Goal: Task Accomplishment & Management: Manage account settings

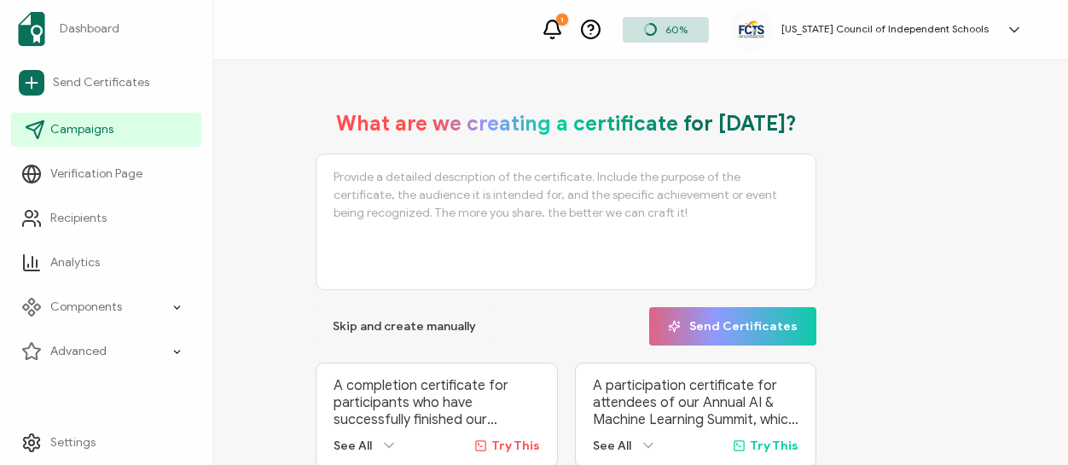
click at [68, 126] on span "Campaigns" at bounding box center [81, 129] width 63 height 17
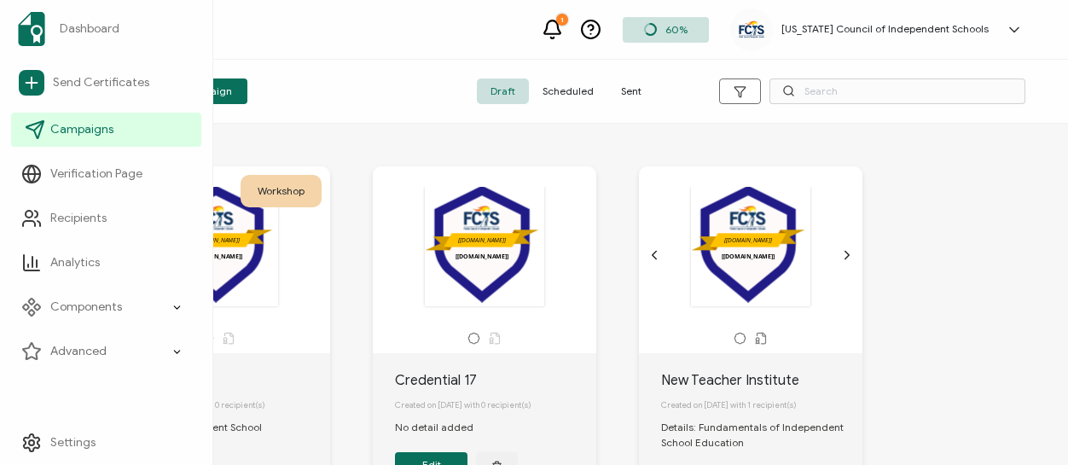
click at [75, 130] on span "Campaigns" at bounding box center [81, 129] width 63 height 17
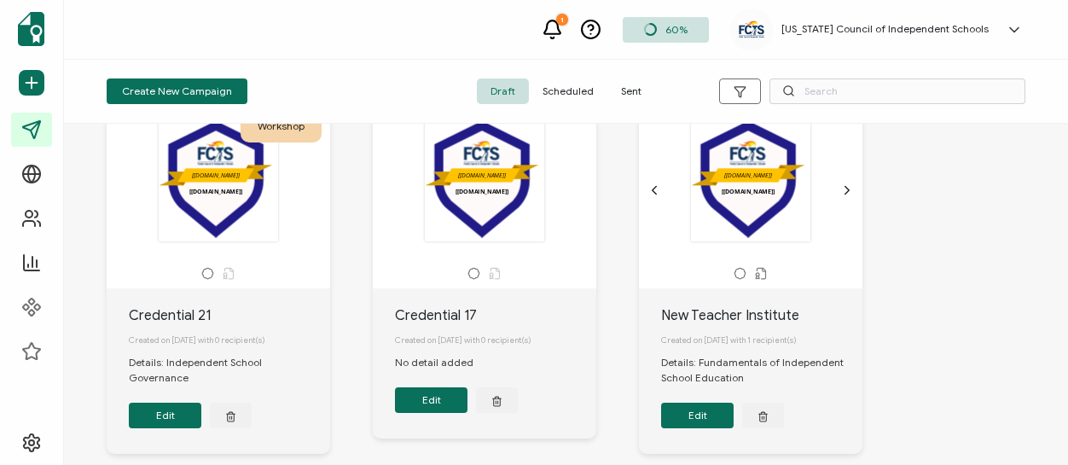
scroll to position [86, 0]
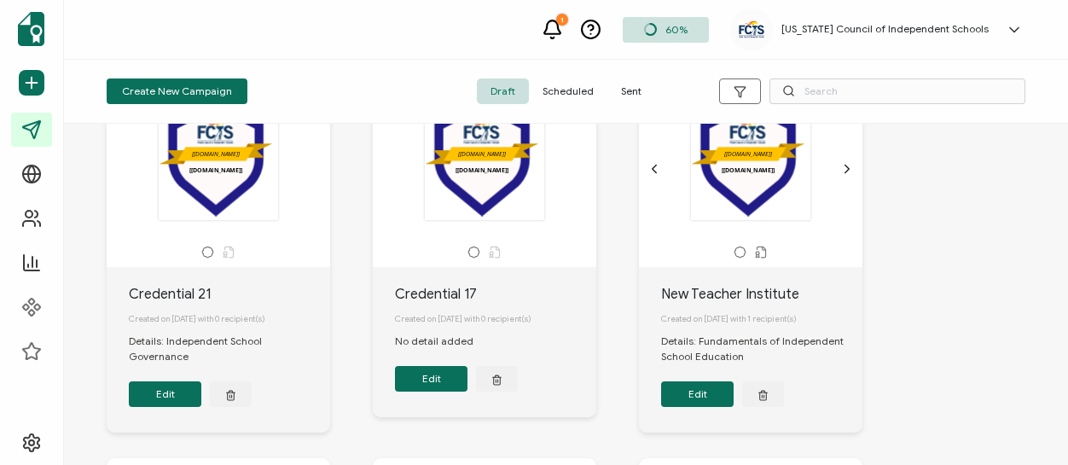
click at [301, 254] on div at bounding box center [218, 252] width 206 height 13
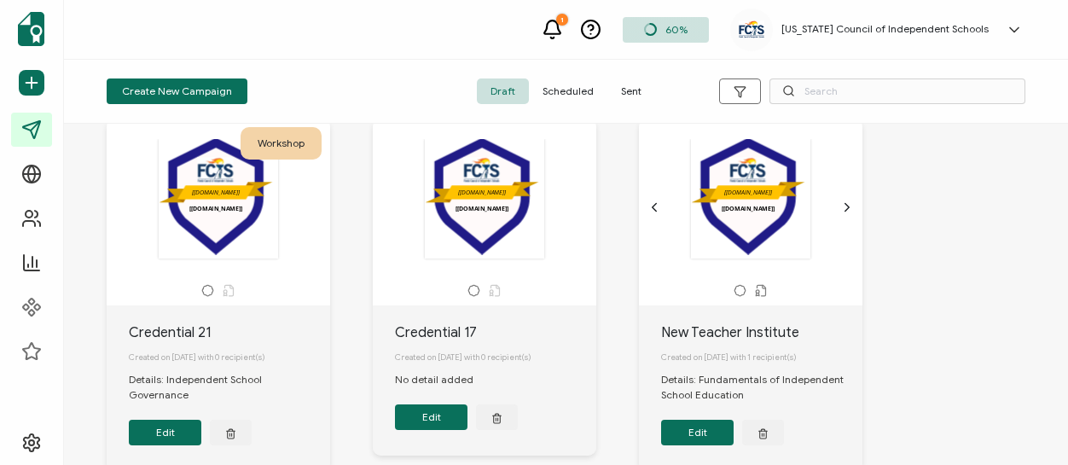
scroll to position [44, 0]
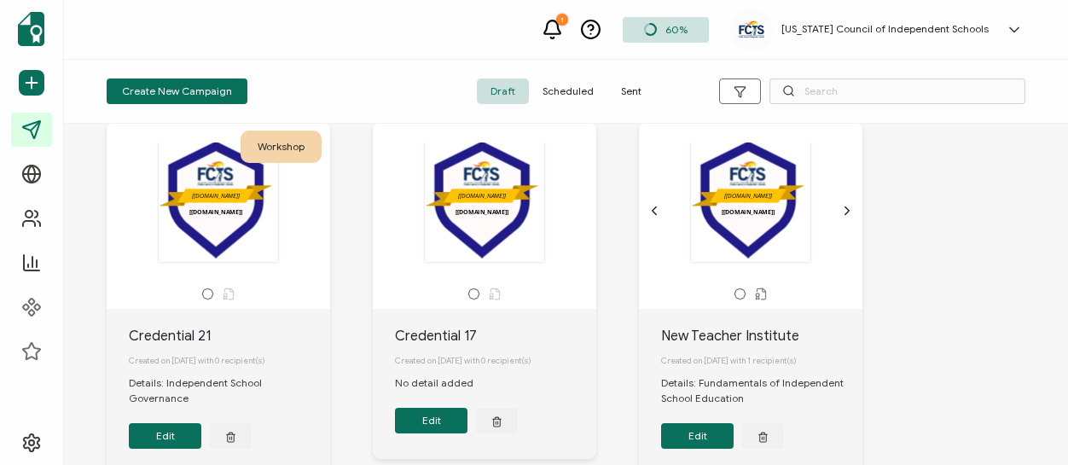
click at [241, 232] on div ".uuid-a843b140-655f-44eb-ab0c-fdc8fd7acb62{}.uuid-6ad192a5-4a36-471f-8ecc-84ef3…" at bounding box center [218, 202] width 179 height 121
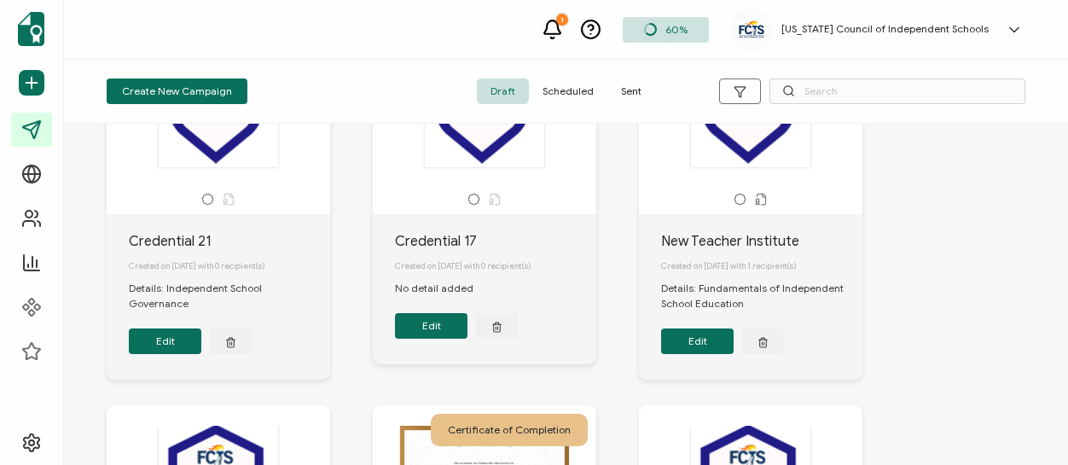
scroll to position [157, 0]
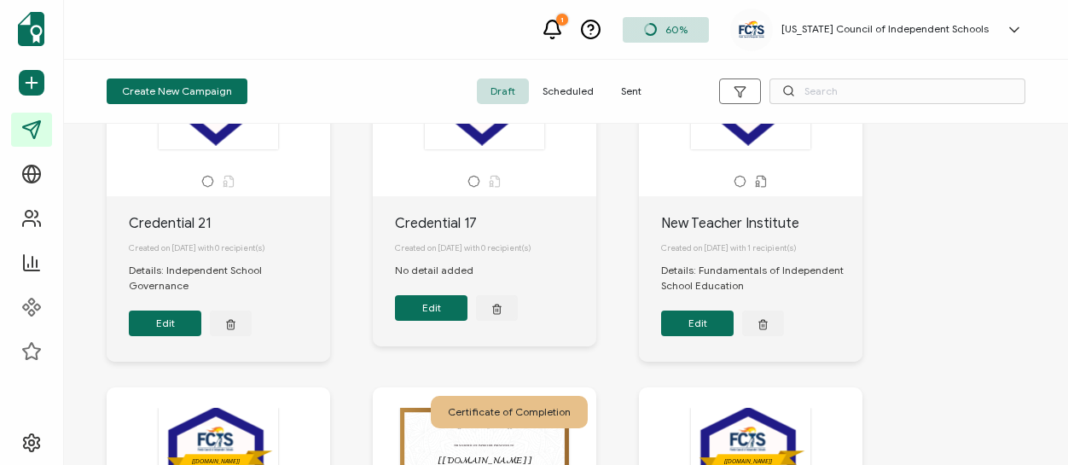
click at [194, 326] on button "Edit" at bounding box center [165, 323] width 72 height 26
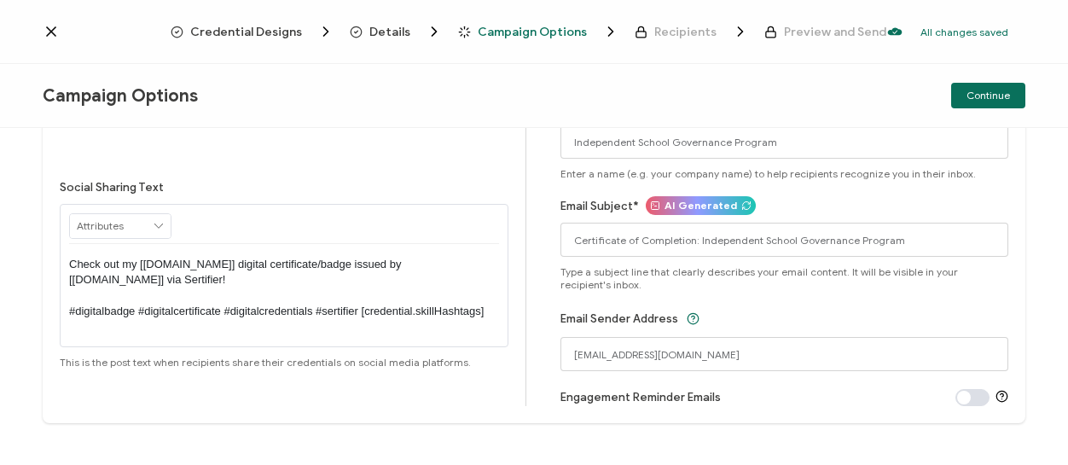
scroll to position [217, 0]
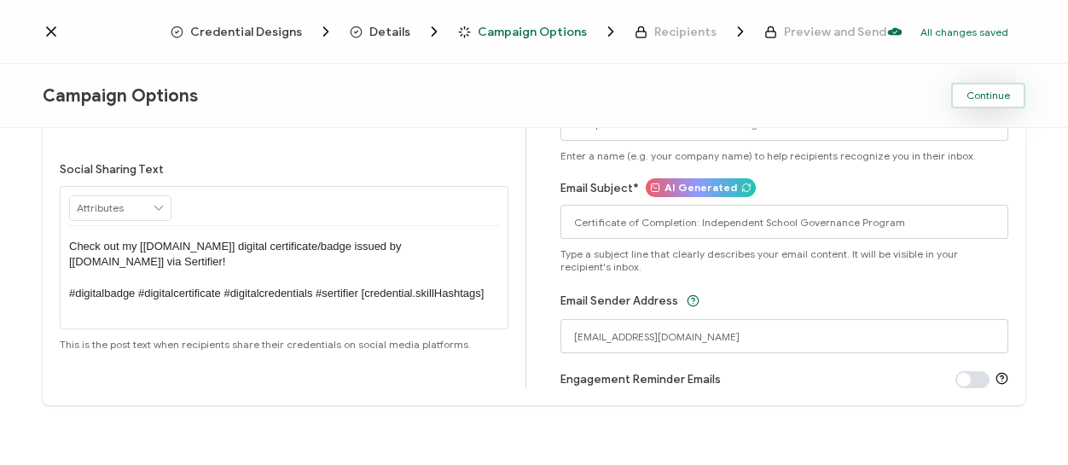
click at [993, 104] on button "Continue" at bounding box center [988, 96] width 74 height 26
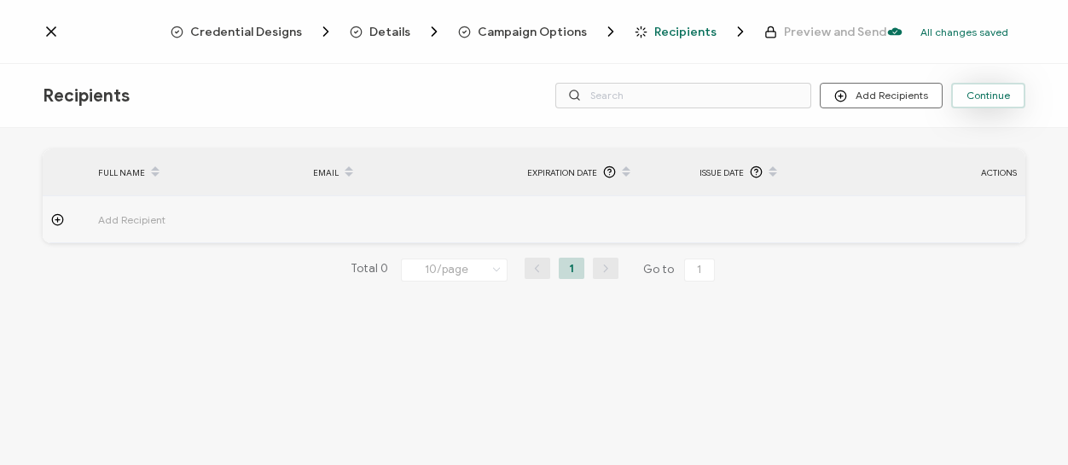
click at [1000, 93] on span "Continue" at bounding box center [987, 95] width 43 height 10
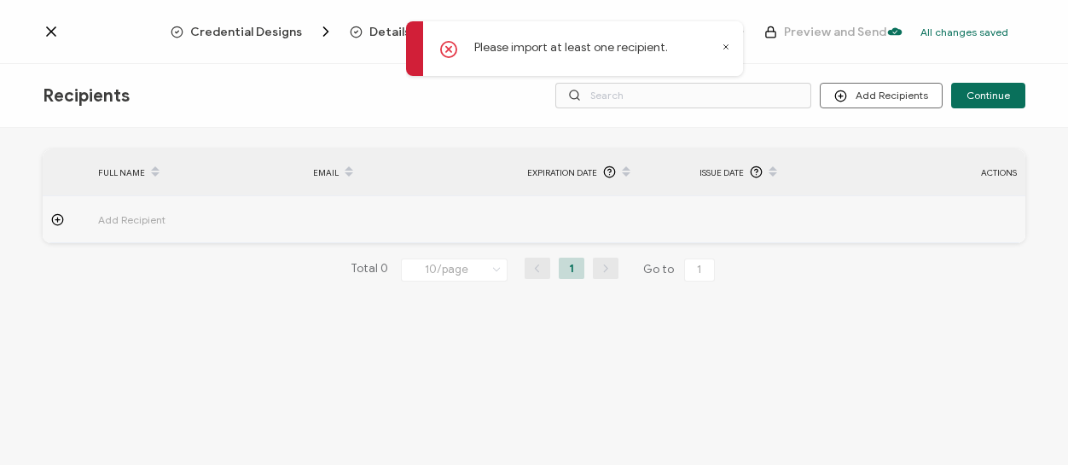
click at [726, 46] on icon at bounding box center [726, 47] width 4 height 4
